Goal: Task Accomplishment & Management: Manage account settings

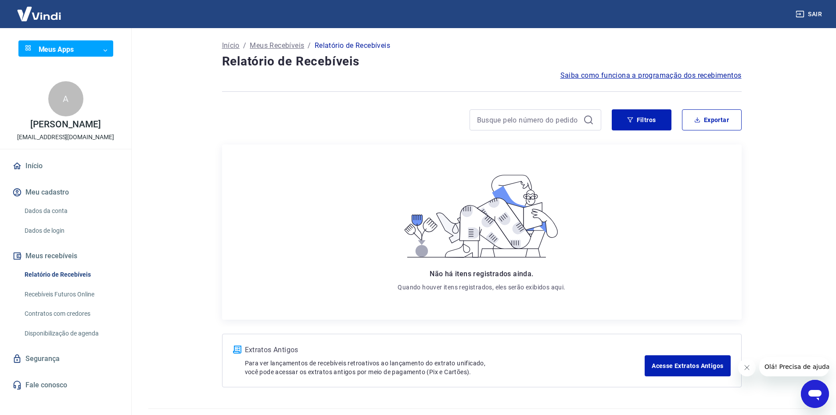
click at [747, 365] on icon "Fechar mensagem da empresa" at bounding box center [746, 367] width 7 height 7
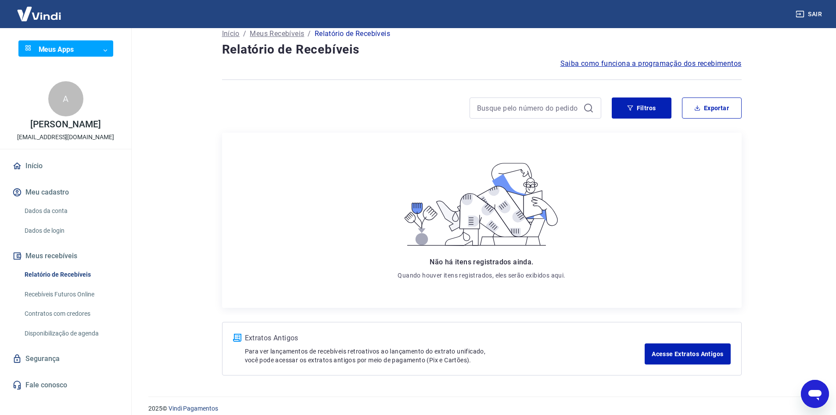
scroll to position [21, 0]
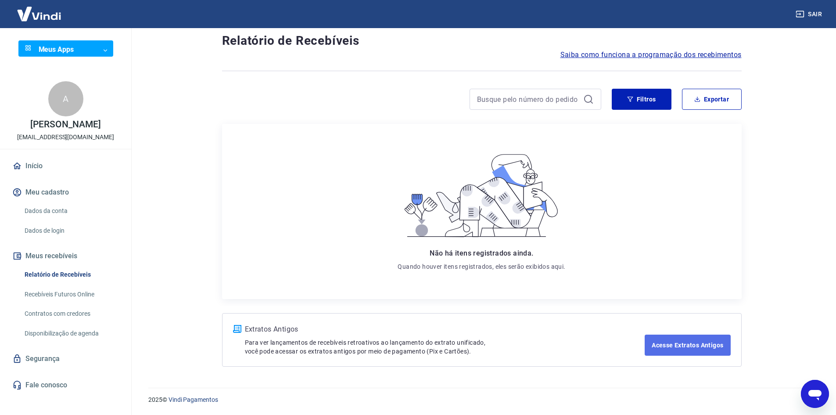
click at [702, 347] on link "Acesse Extratos Antigos" at bounding box center [688, 345] width 86 height 21
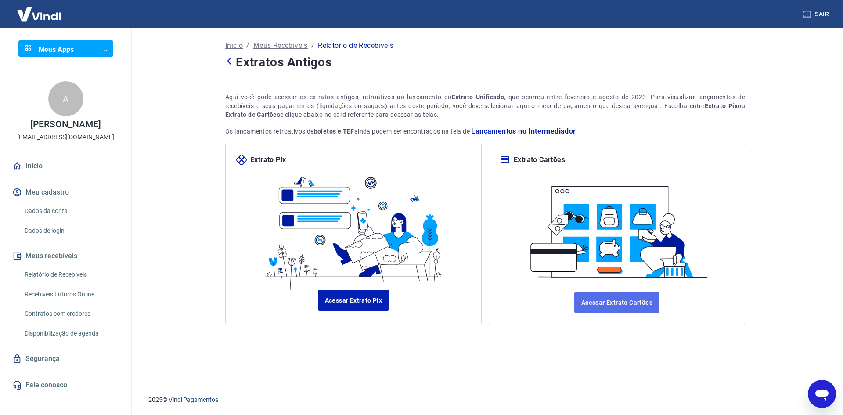
click at [623, 308] on link "Acessar Extrato Cartões" at bounding box center [616, 302] width 85 height 21
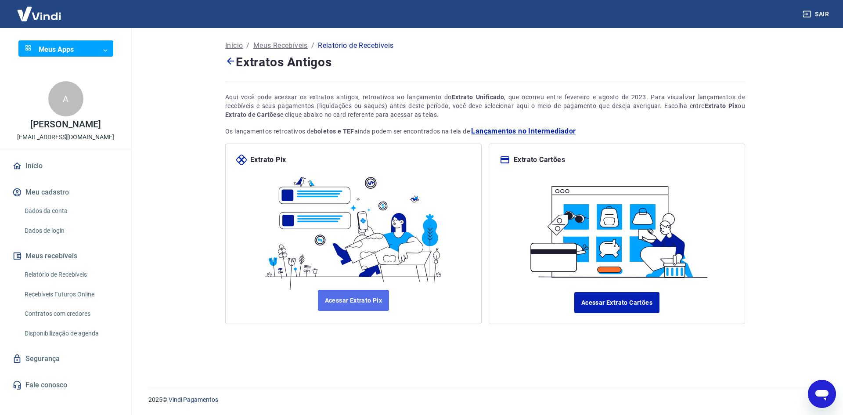
click at [360, 306] on link "Acessar Extrato Pix" at bounding box center [354, 300] width 72 height 21
click at [27, 160] on link "Início" at bounding box center [66, 165] width 110 height 19
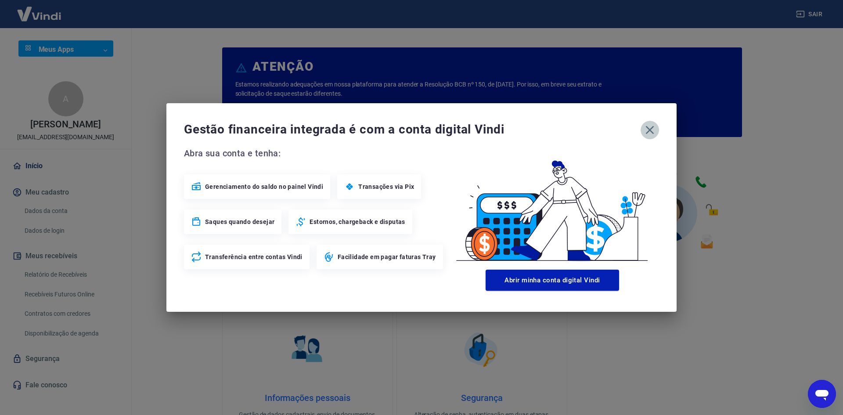
click at [644, 133] on icon "button" at bounding box center [650, 130] width 14 height 14
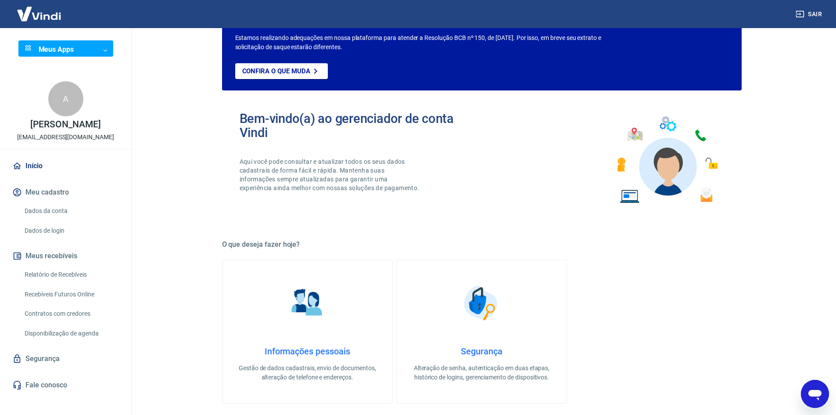
scroll to position [88, 0]
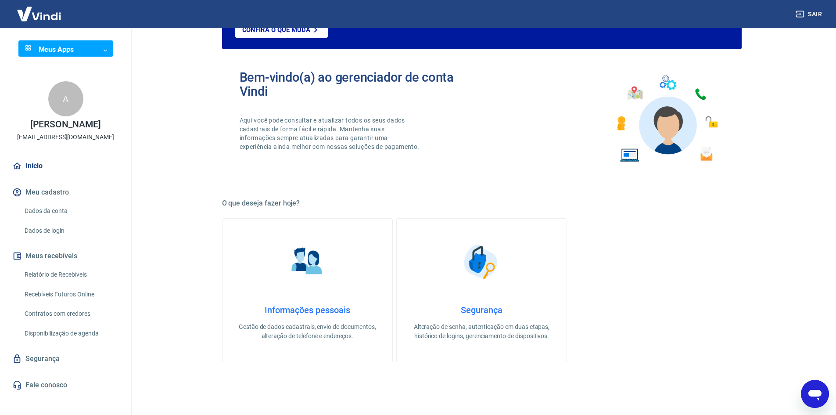
click at [61, 298] on link "Recebíveis Futuros Online" at bounding box center [71, 294] width 100 height 18
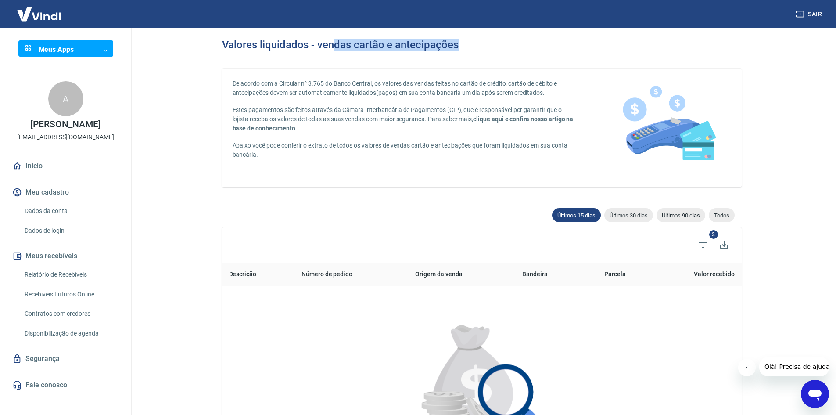
drag, startPoint x: 338, startPoint y: 50, endPoint x: 531, endPoint y: 47, distance: 193.2
click at [531, 47] on div "Valores liquidados - vendas cartão e antecipações" at bounding box center [482, 45] width 520 height 12
